Goal: Communication & Community: Answer question/provide support

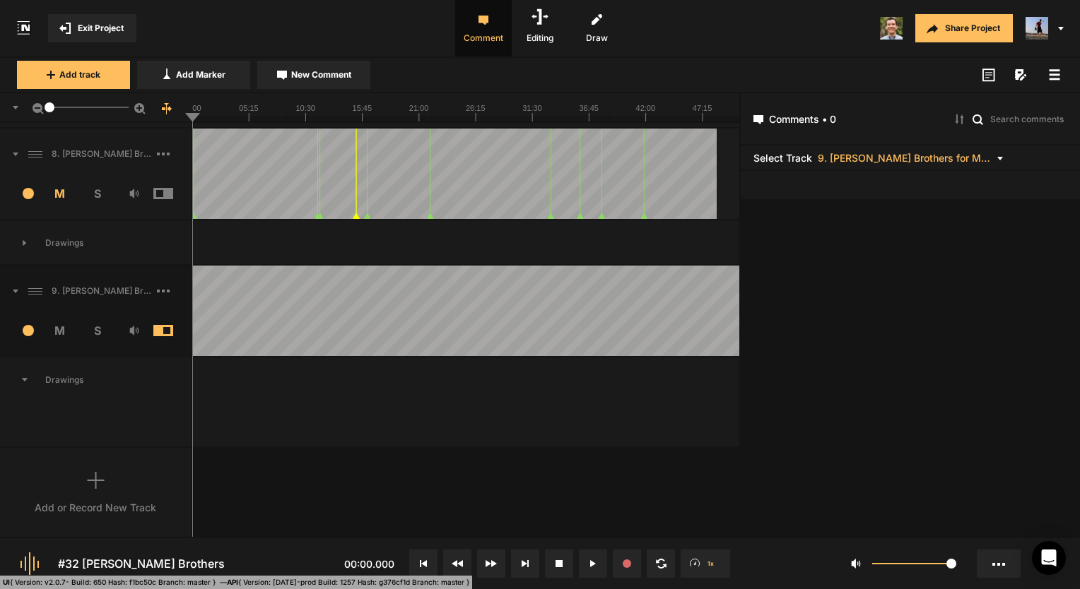
scroll to position [131, 0]
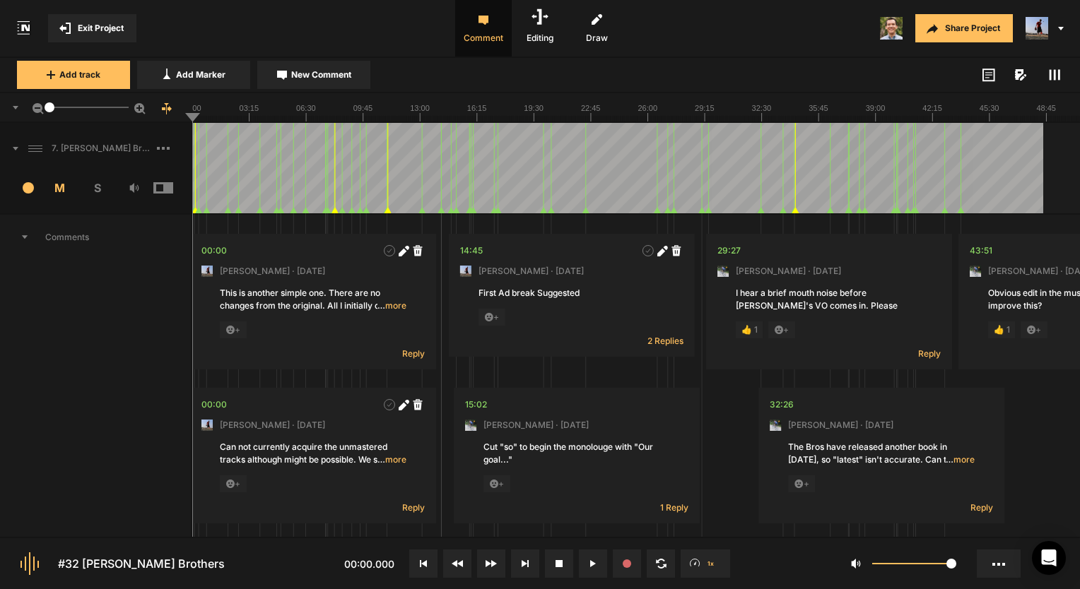
click at [31, 236] on span "Comments" at bounding box center [95, 237] width 191 height 45
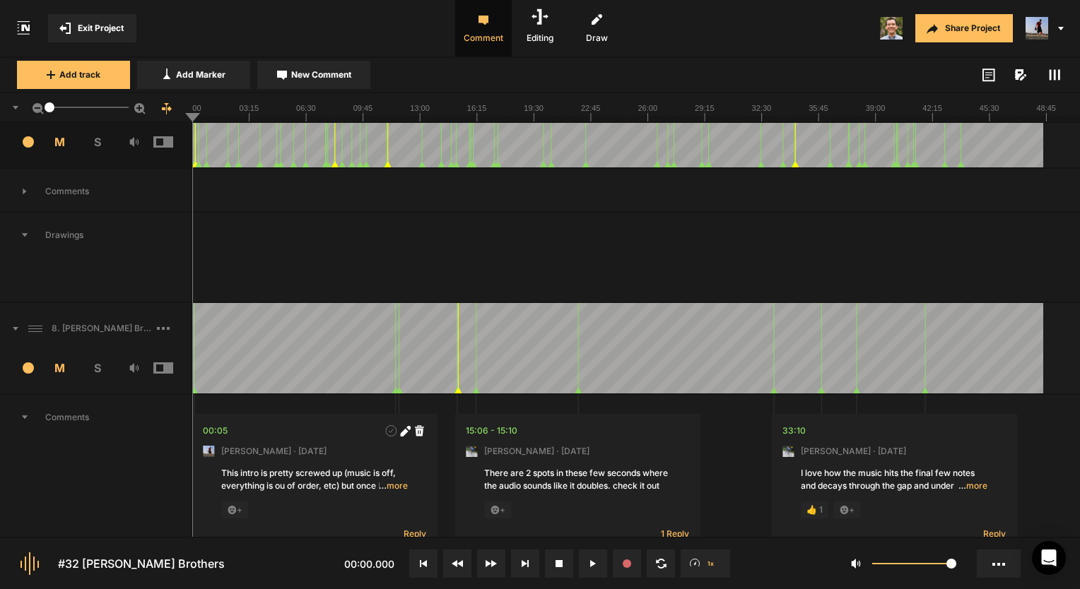
scroll to position [71, 0]
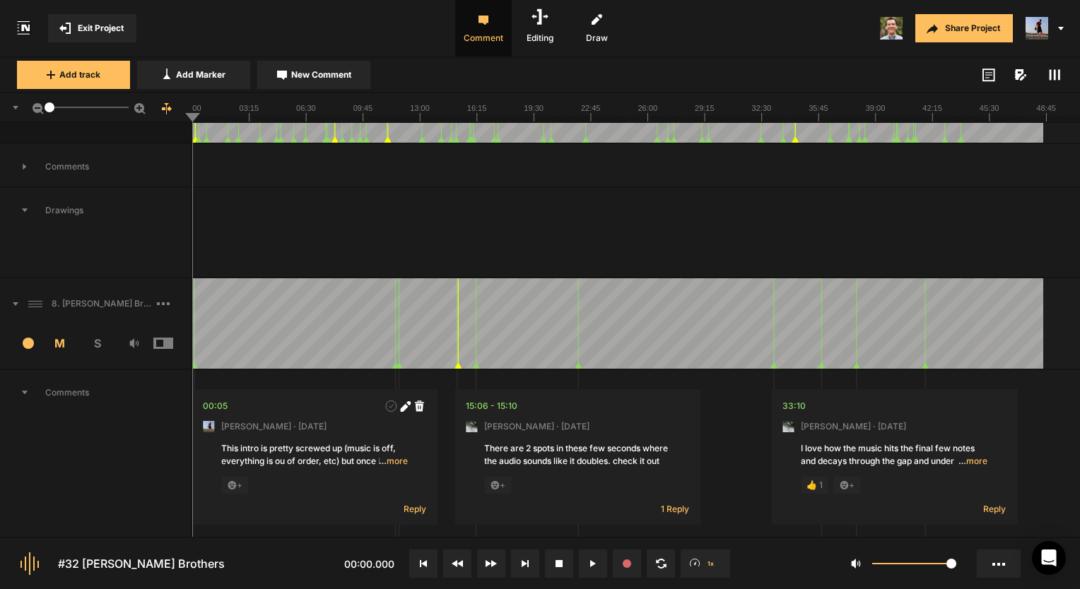
click at [69, 213] on span "Drawings" at bounding box center [95, 210] width 191 height 45
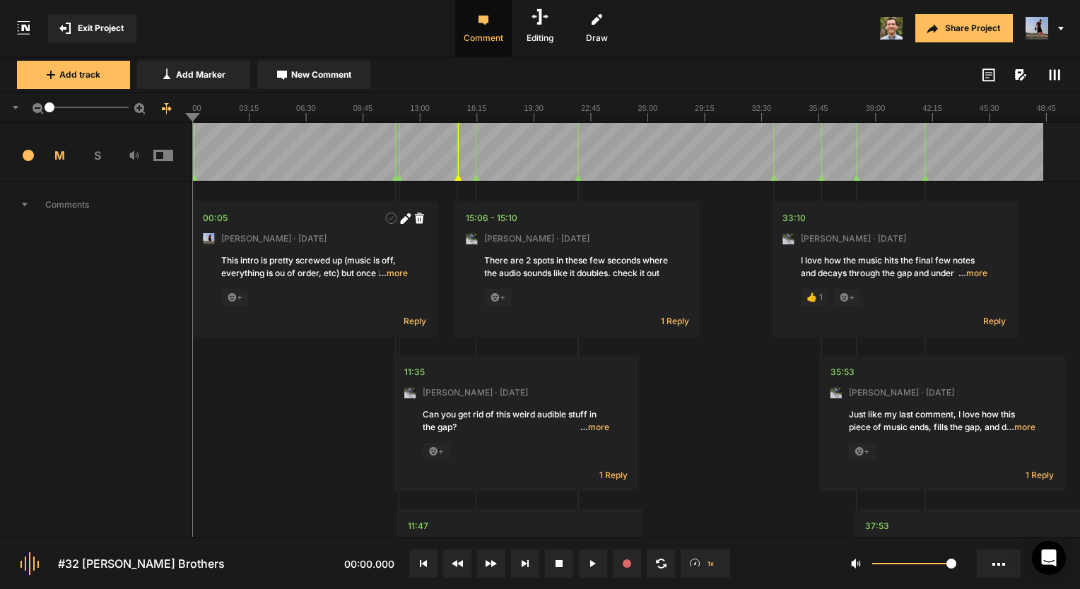
scroll to position [141, 0]
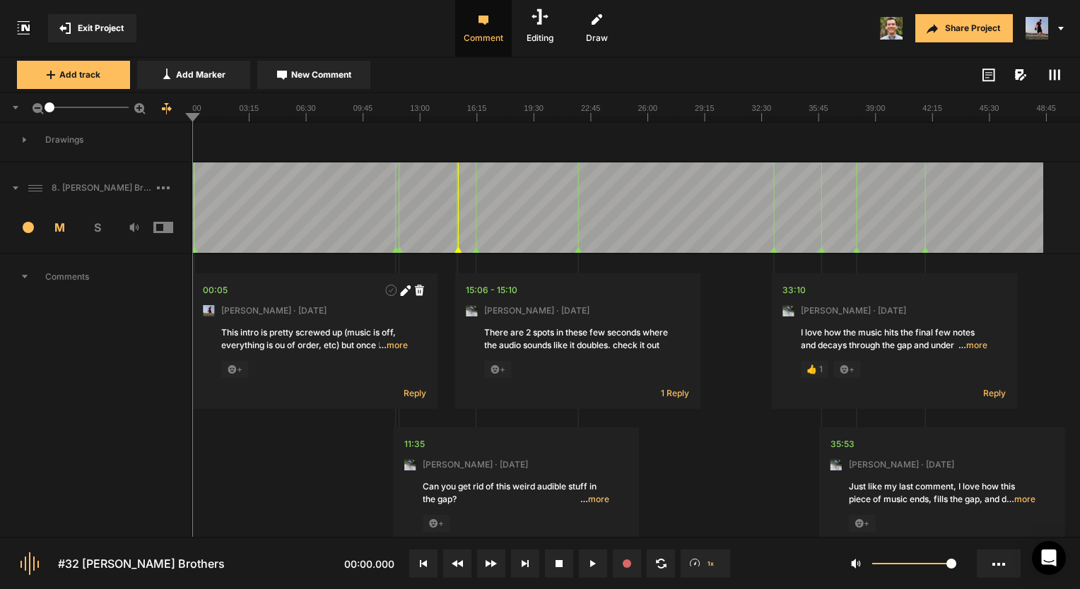
click at [69, 276] on span "Comments" at bounding box center [95, 276] width 191 height 45
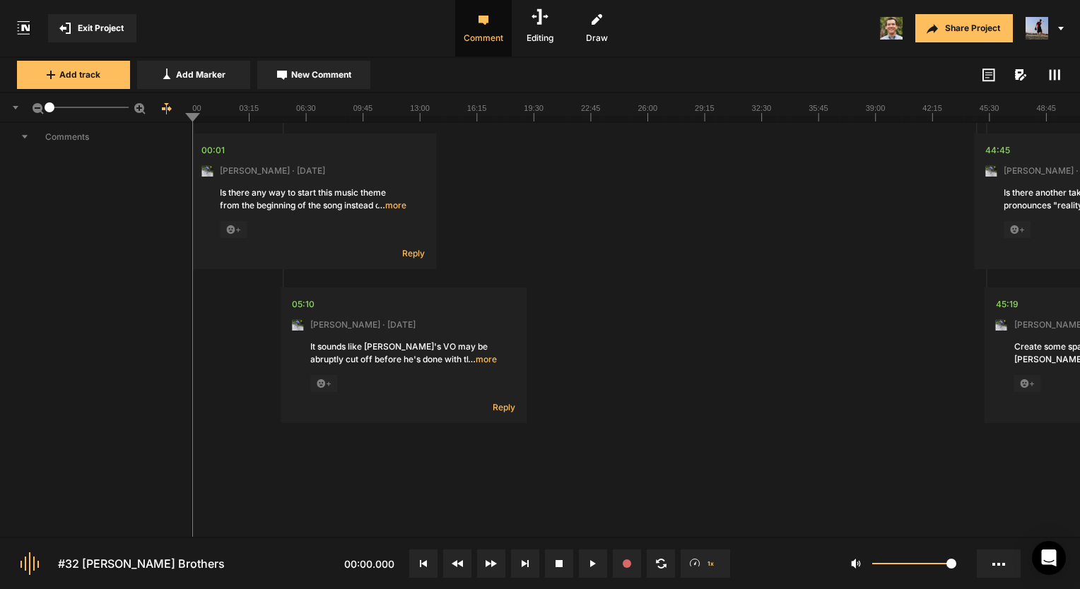
scroll to position [424, 0]
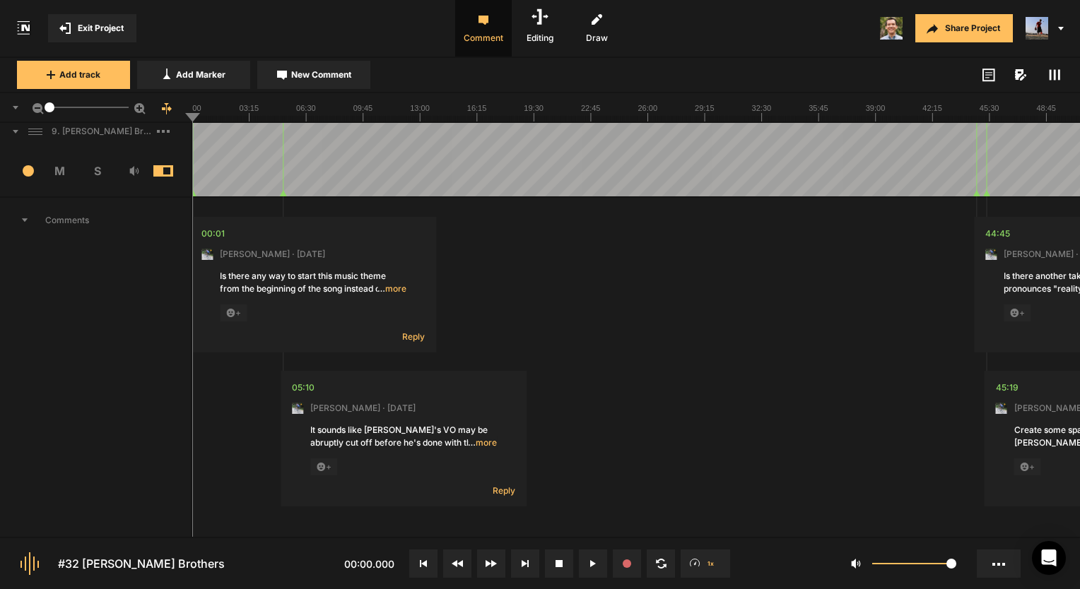
click at [1048, 66] on span at bounding box center [1054, 74] width 17 height 17
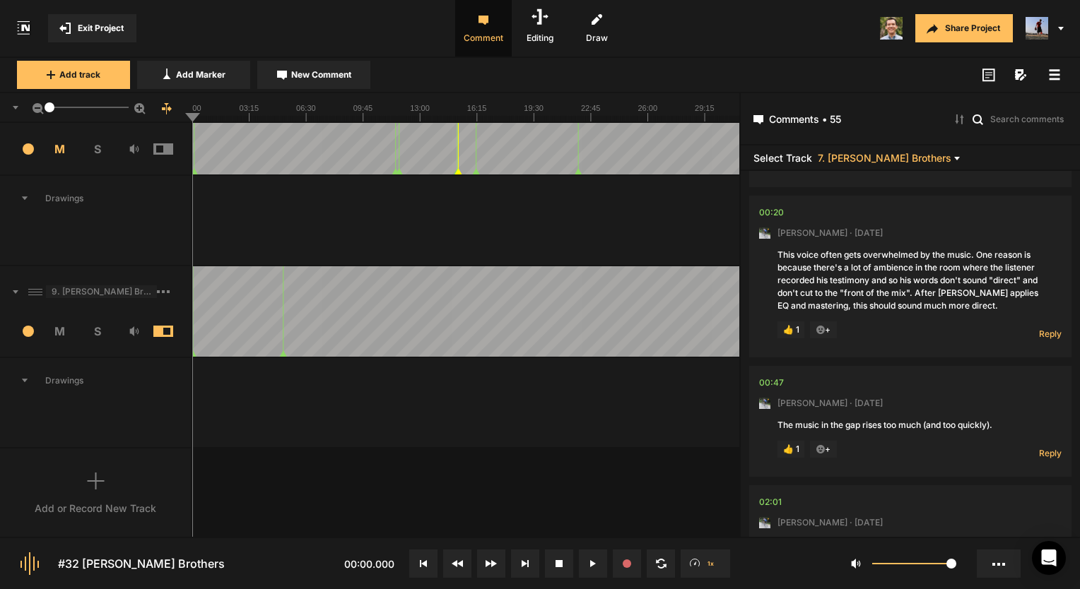
click at [100, 290] on span "9. [PERSON_NAME] Brothers for Mark.mp3" at bounding box center [101, 291] width 111 height 13
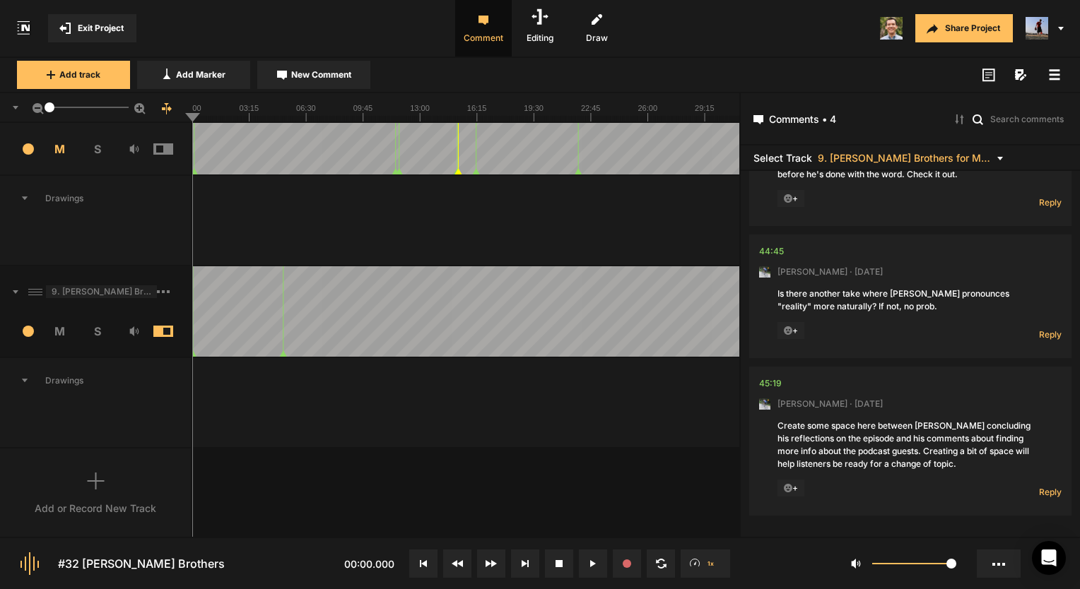
scroll to position [0, 0]
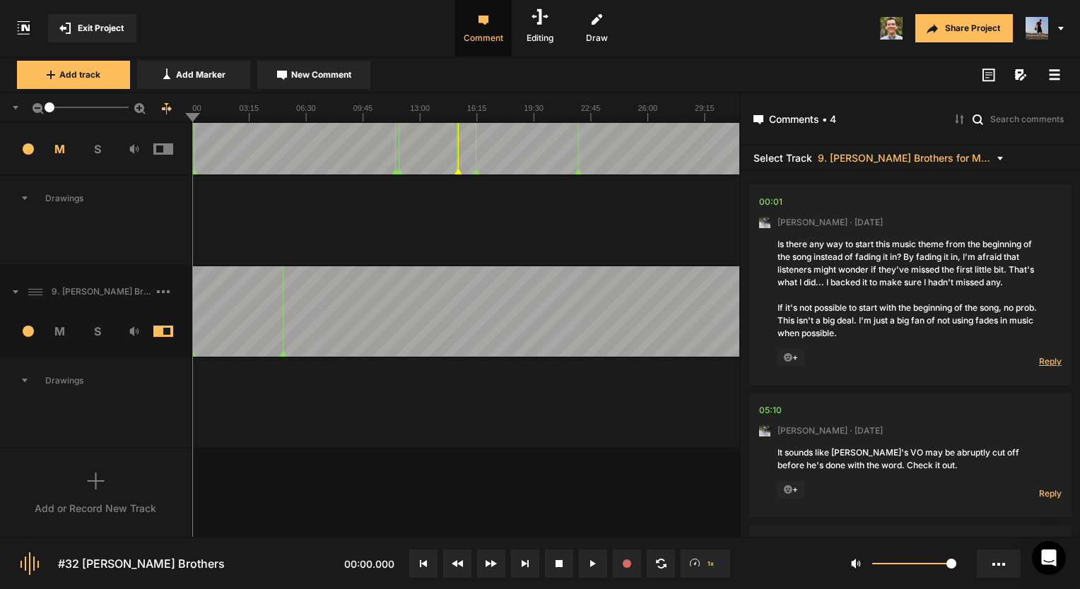
click at [1045, 356] on span "Reply" at bounding box center [1050, 361] width 23 height 12
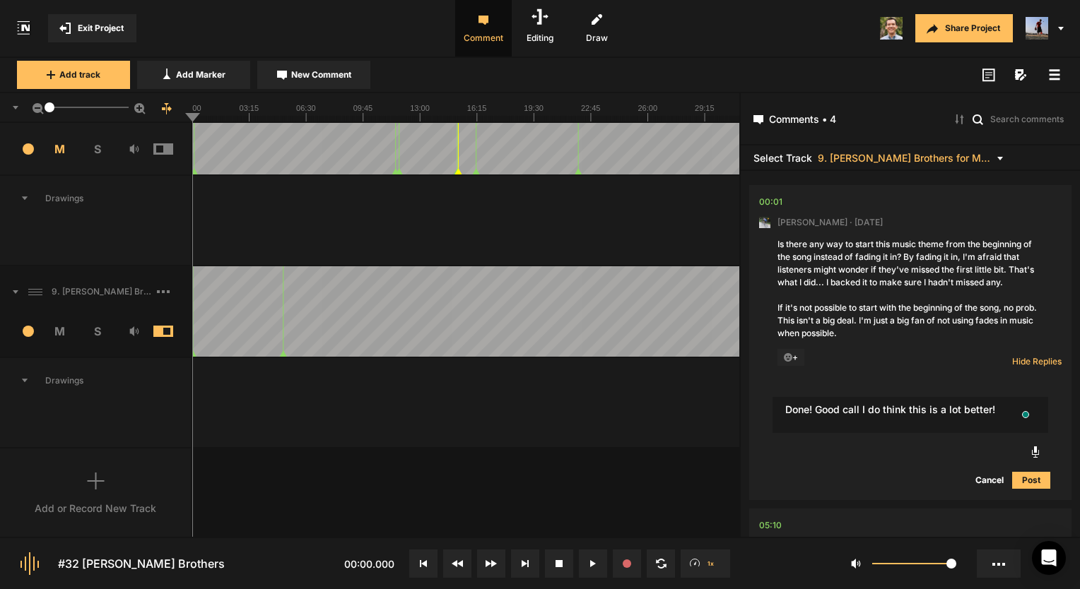
type textarea "Done! Good call I do think this is a lot better!"
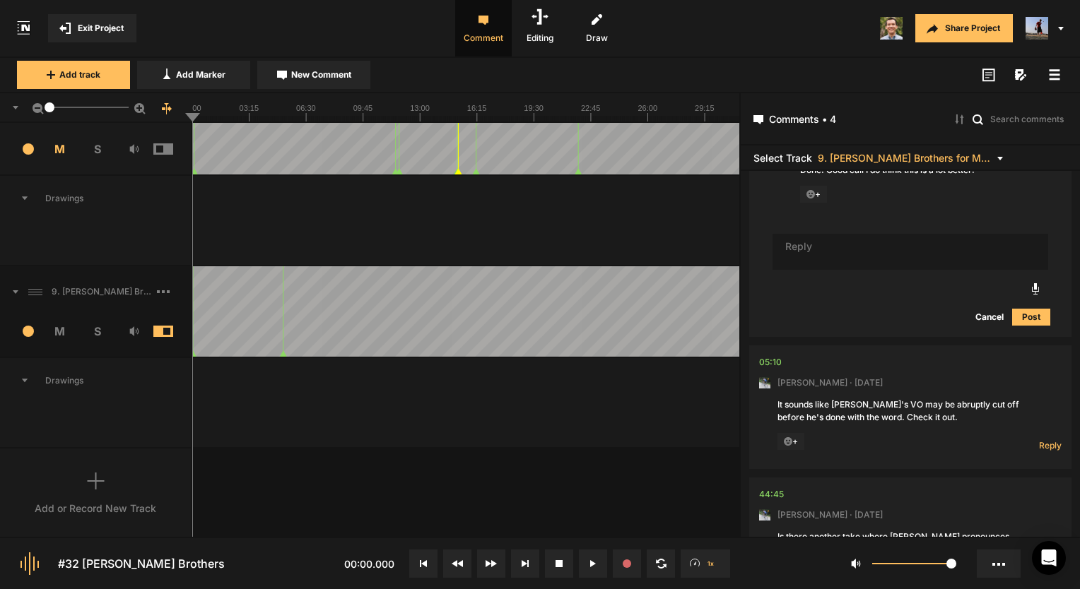
scroll to position [325, 0]
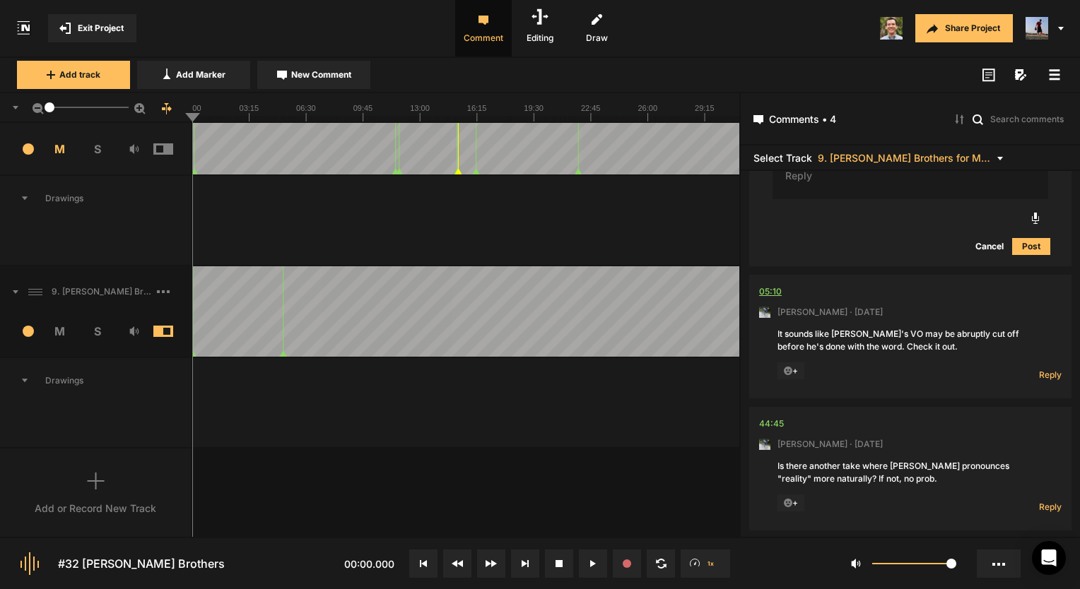
click at [777, 295] on div "05:10" at bounding box center [770, 292] width 23 height 14
click at [1049, 371] on span "Reply" at bounding box center [1050, 375] width 23 height 12
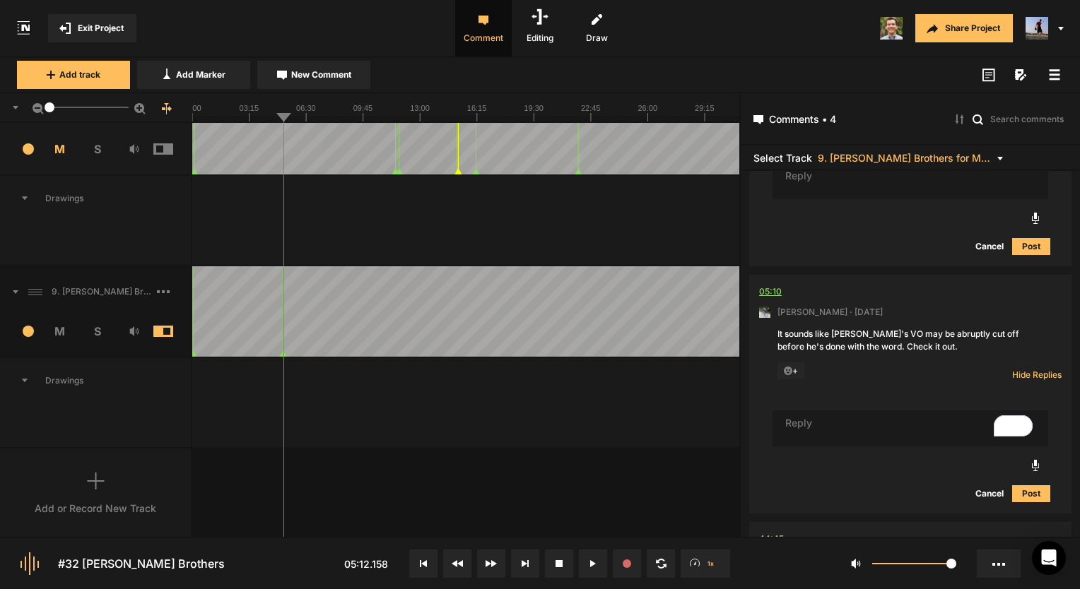
click at [762, 293] on div "05:10" at bounding box center [770, 292] width 23 height 14
click at [876, 423] on textarea "To enrich screen reader interactions, please activate Accessibility in Grammarl…" at bounding box center [910, 429] width 276 height 37
type textarea "Y"
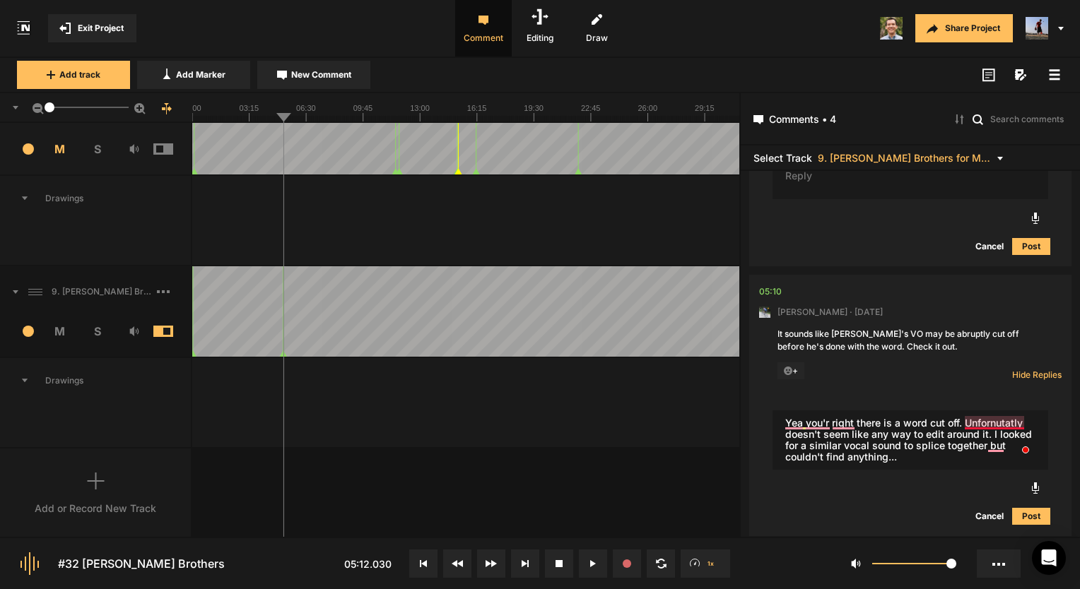
click at [990, 420] on textarea "Yea you'r right there is a word cut off. Unfornutatly doesn't seem like any way…" at bounding box center [910, 440] width 276 height 59
click at [820, 422] on textarea "Yea you'r right there is a word cut off. Unfortunately doesn't seem like any wa…" at bounding box center [910, 440] width 276 height 59
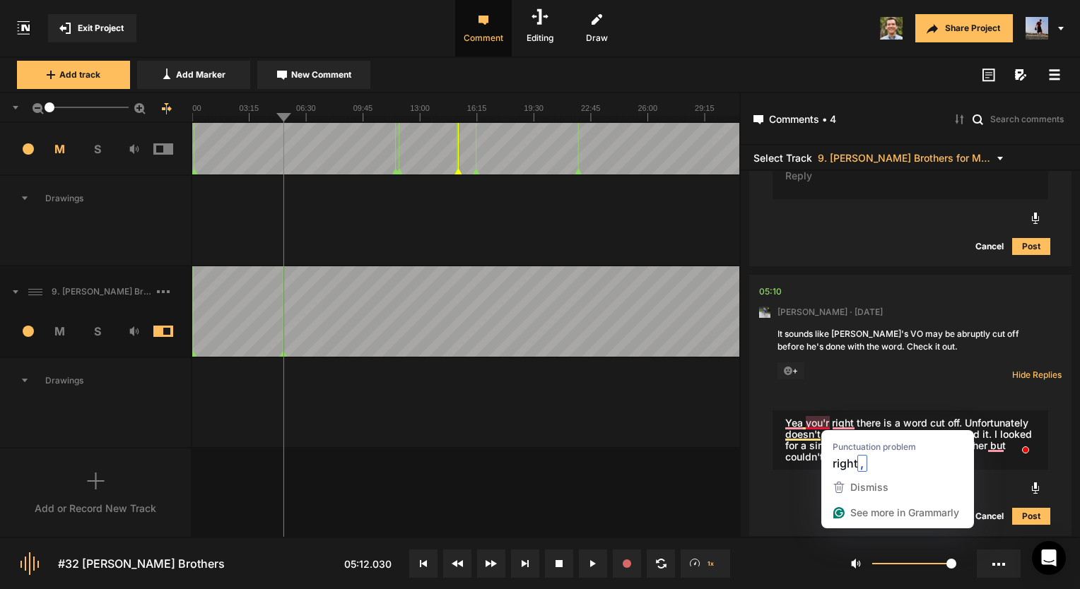
click at [818, 420] on textarea "Yea you'r right there is a word cut off. Unfortunately doesn't seem like any wa…" at bounding box center [910, 440] width 276 height 59
click at [844, 420] on textarea "Yea you'r right there is a word cut off. Unfortunately doesn't seem like any wa…" at bounding box center [910, 440] width 276 height 59
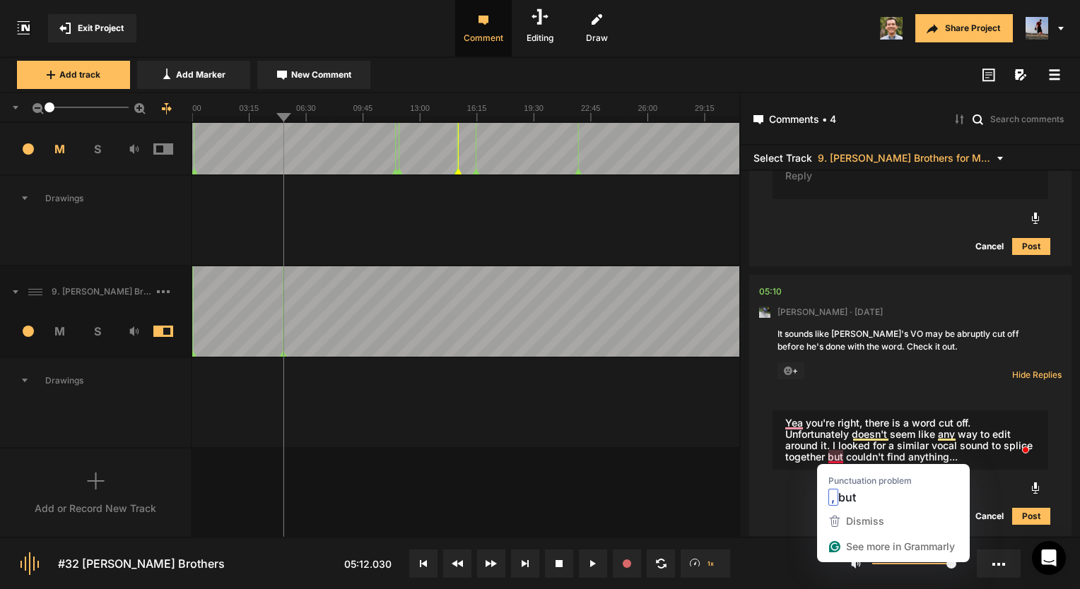
click at [834, 452] on textarea "Yea you're right, there is a word cut off. Unfortunately doesn't seem like any …" at bounding box center [910, 440] width 276 height 59
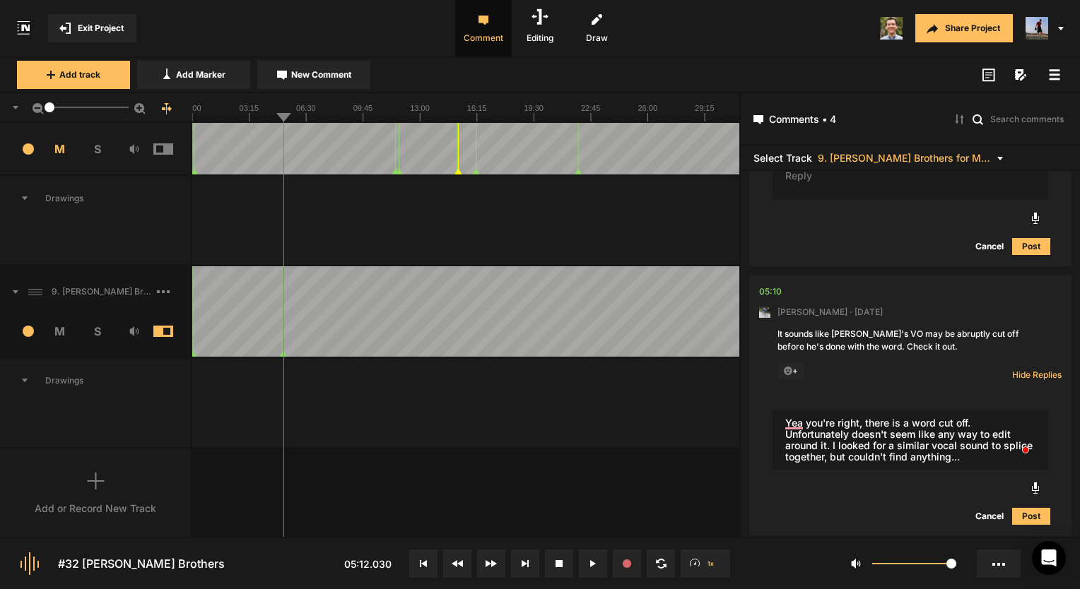
type textarea "Yea you're right, there is a word cut off. Unfortunately doesn't seem like any …"
click at [1026, 514] on button "Post" at bounding box center [1031, 516] width 38 height 17
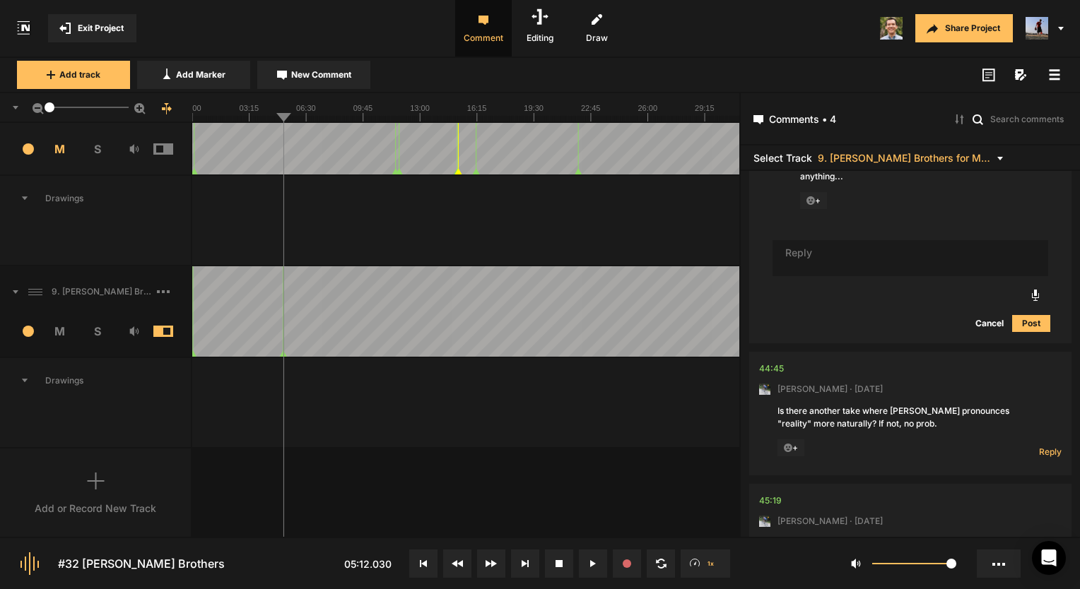
scroll to position [742, 0]
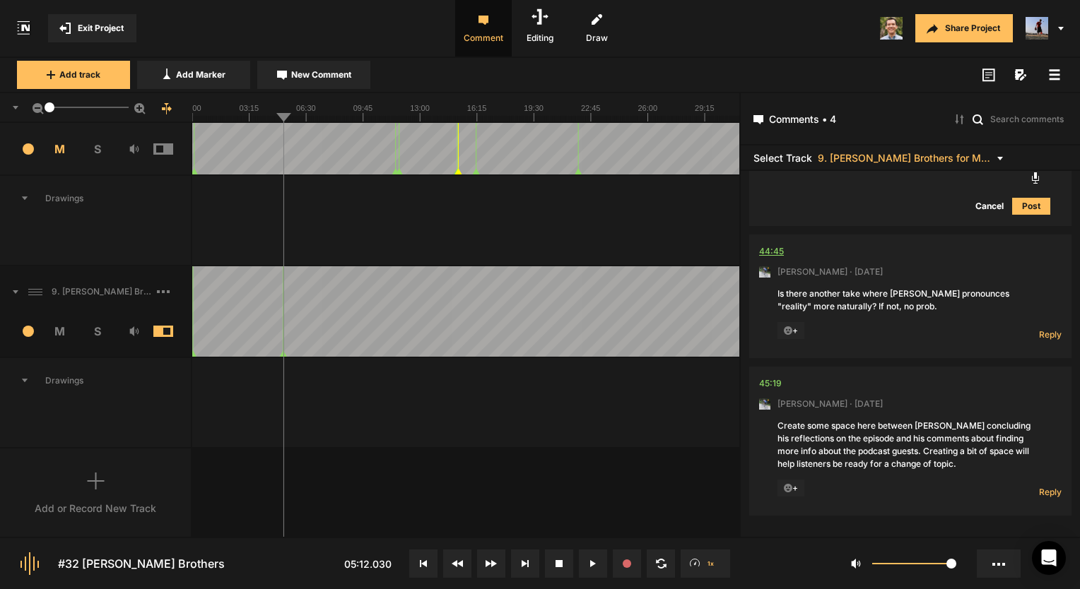
click at [778, 246] on div "44:45" at bounding box center [771, 252] width 25 height 14
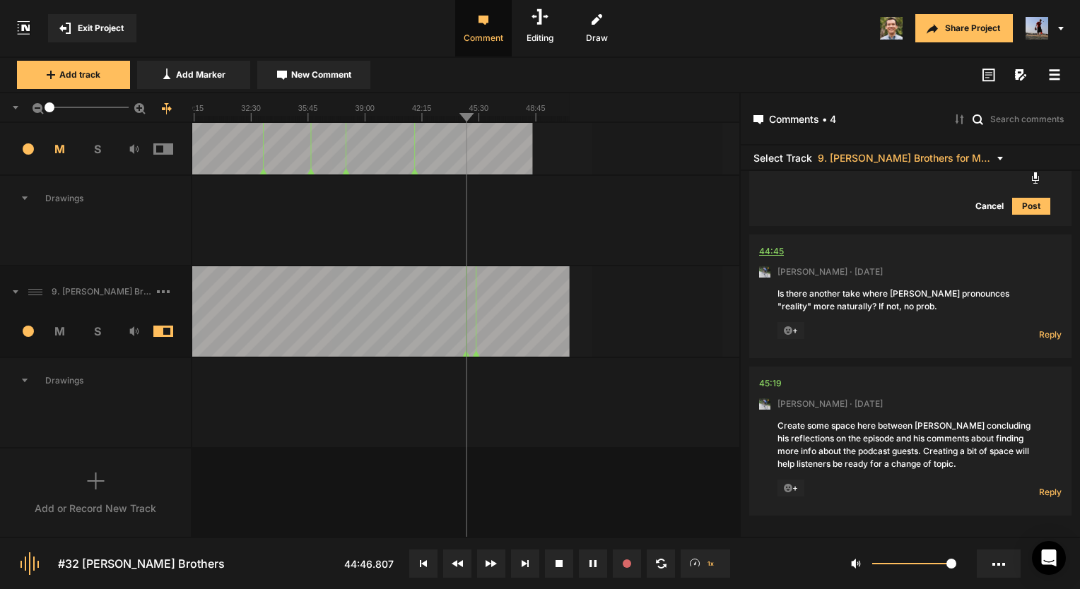
click at [772, 247] on div "44:45" at bounding box center [771, 252] width 25 height 14
click at [1040, 335] on span "Reply" at bounding box center [1050, 335] width 23 height 12
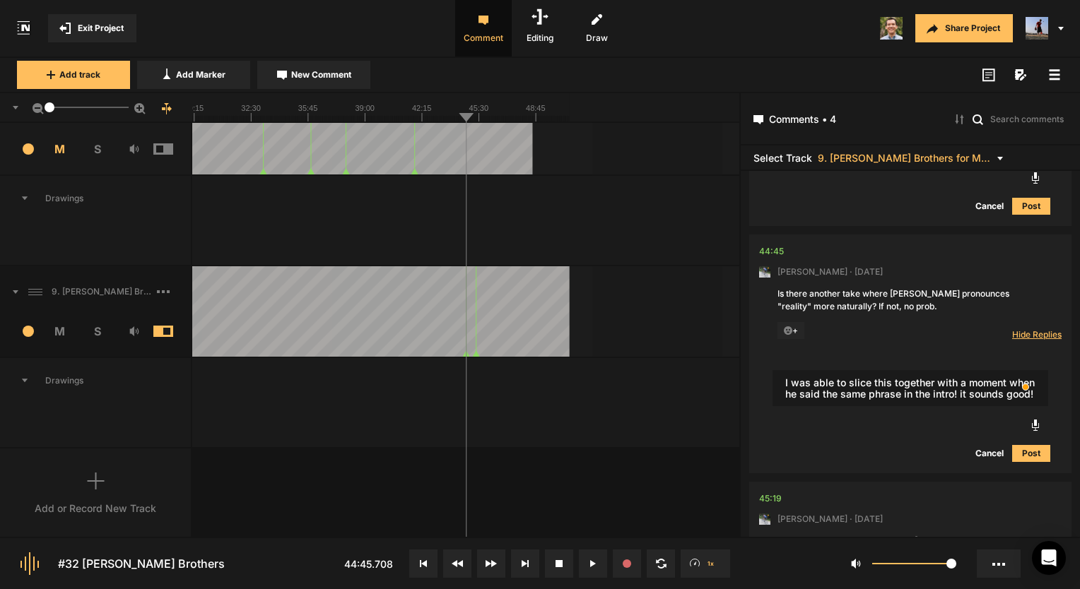
type textarea "I was able to slice this together with a moment when he said the same phrase in…"
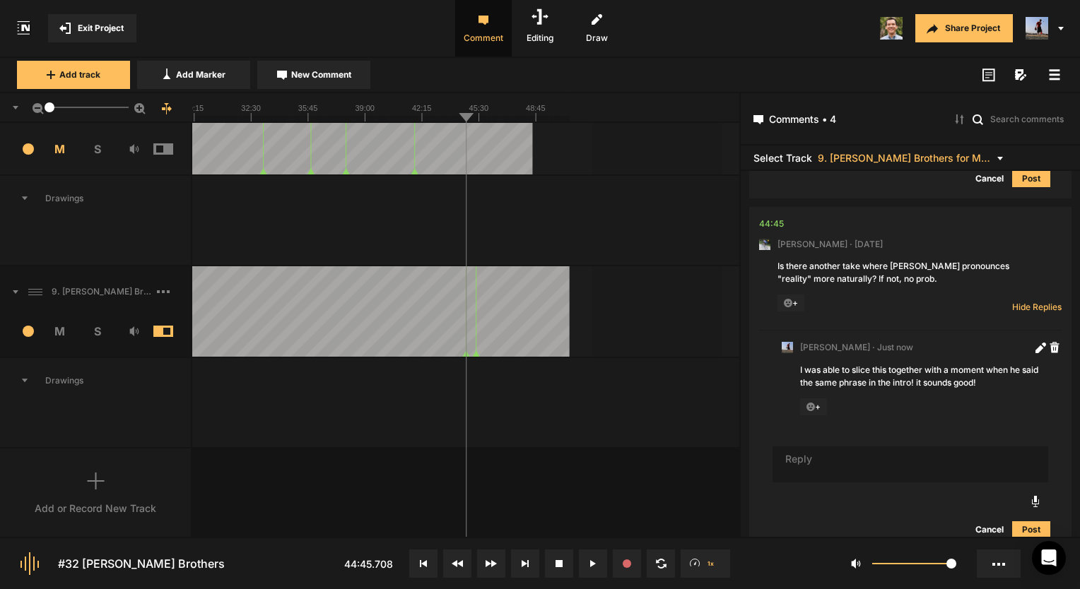
scroll to position [961, 0]
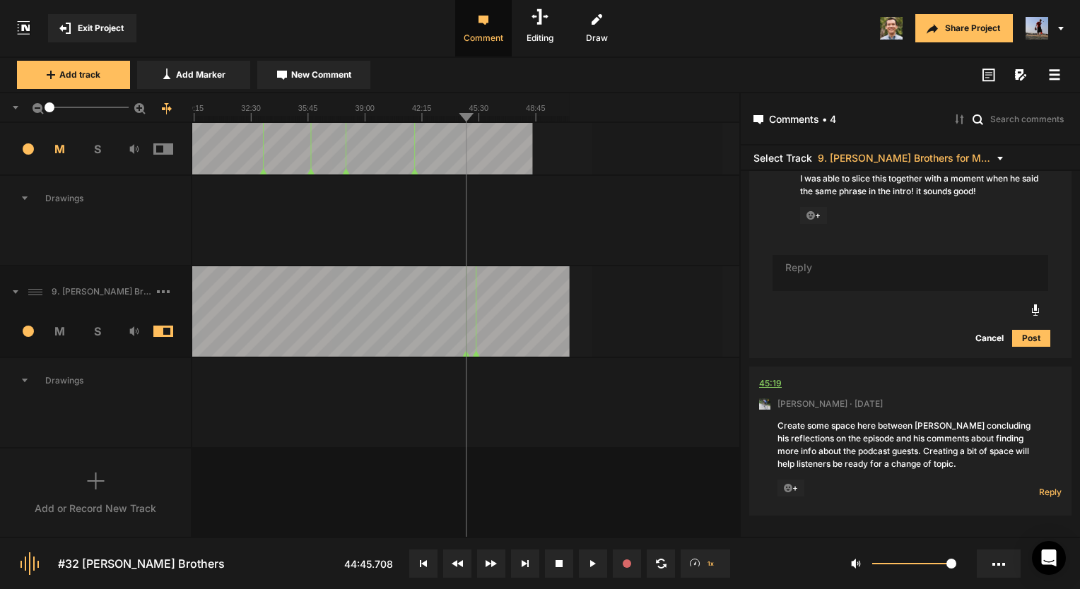
click at [775, 384] on div "45:19" at bounding box center [770, 384] width 23 height 14
click at [772, 380] on div "45:19" at bounding box center [770, 384] width 23 height 14
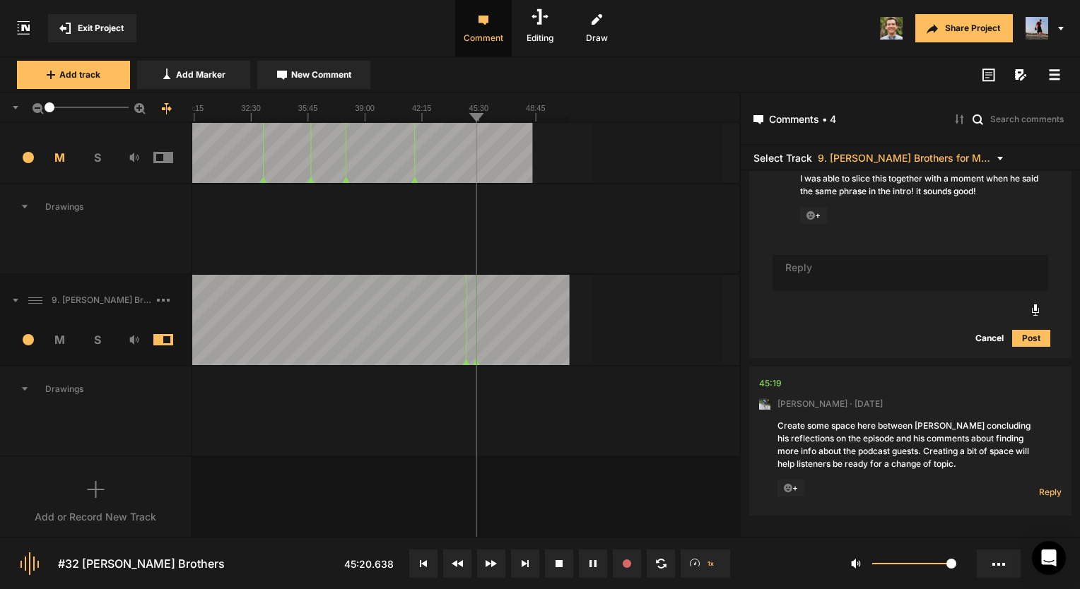
scroll to position [176, 0]
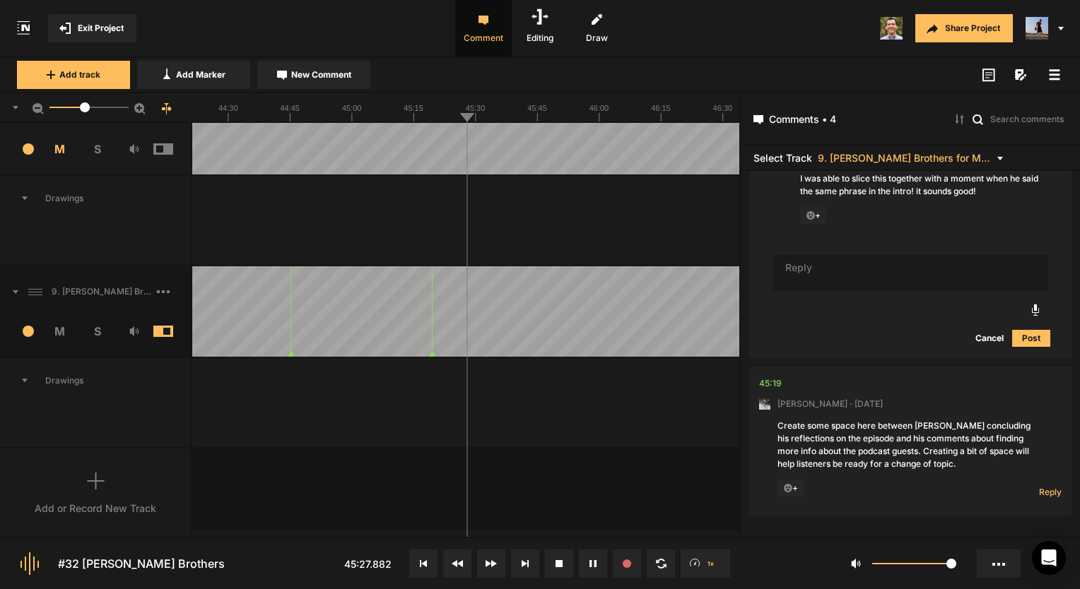
drag, startPoint x: 58, startPoint y: 105, endPoint x: 85, endPoint y: 110, distance: 27.2
click at [85, 110] on div at bounding box center [85, 107] width 10 height 10
click at [1045, 486] on span "Reply" at bounding box center [1050, 492] width 23 height 12
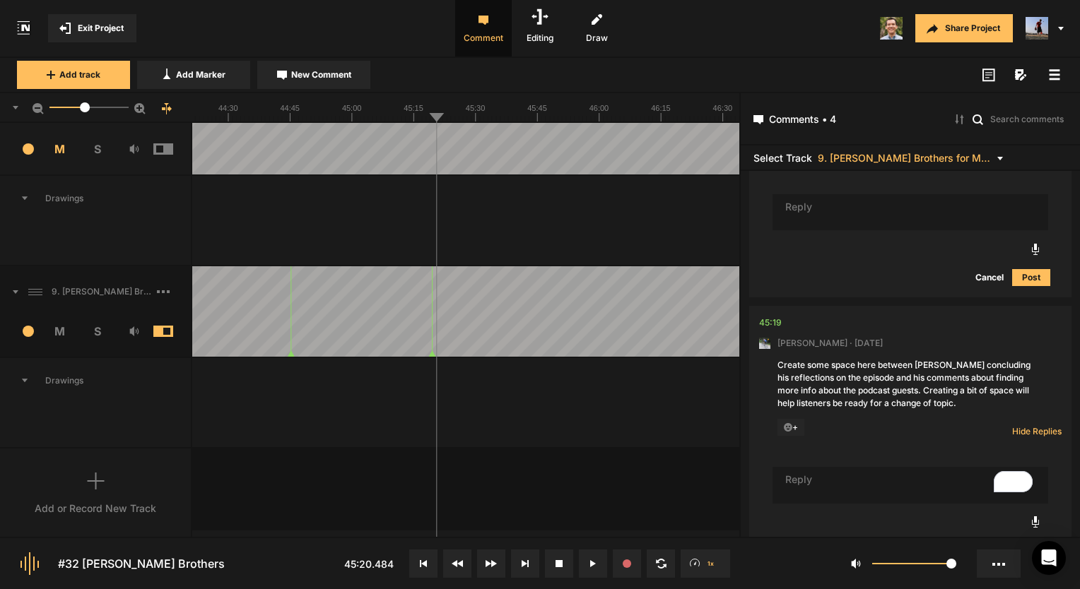
scroll to position [1076, 0]
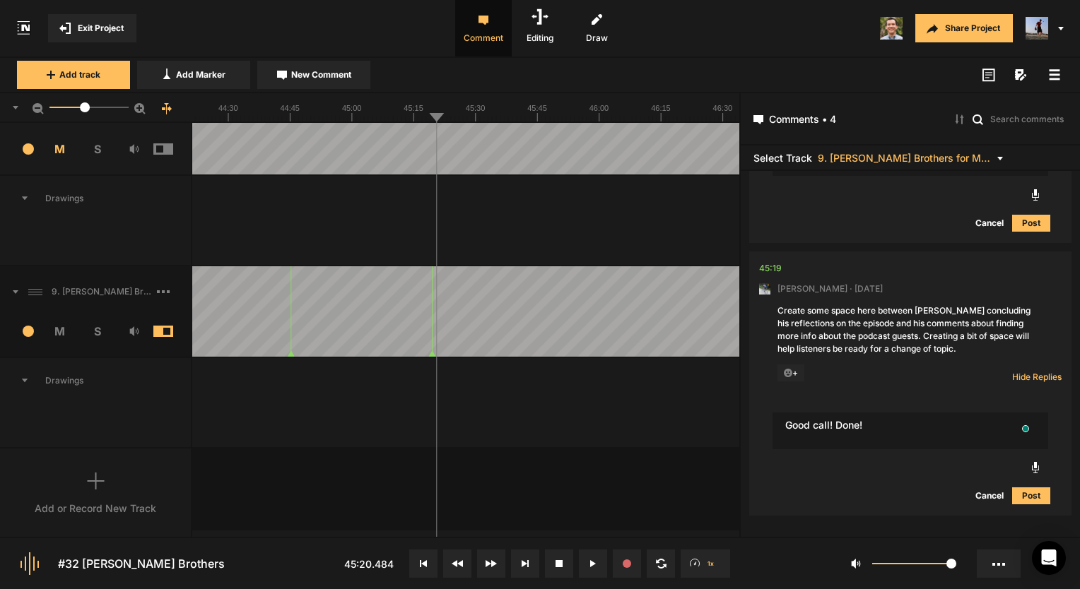
type textarea "Good call! Done!"
